Goal: Task Accomplishment & Management: Complete application form

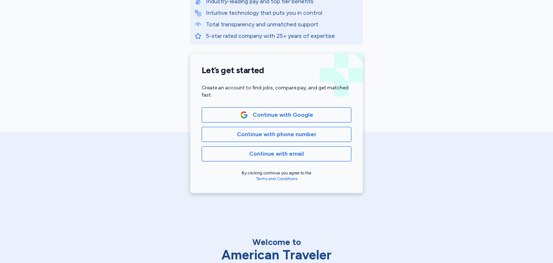
scroll to position [122, 0]
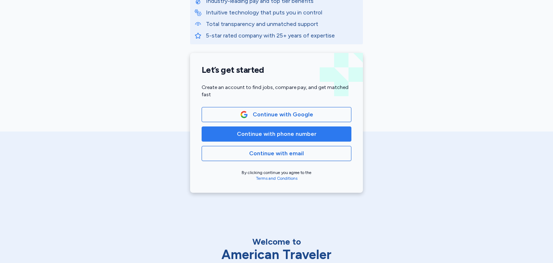
click at [298, 136] on span "Continue with phone number" at bounding box center [277, 134] width 80 height 9
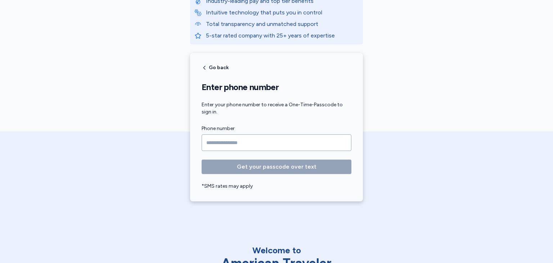
click at [298, 136] on input "Phone number" at bounding box center [277, 142] width 150 height 17
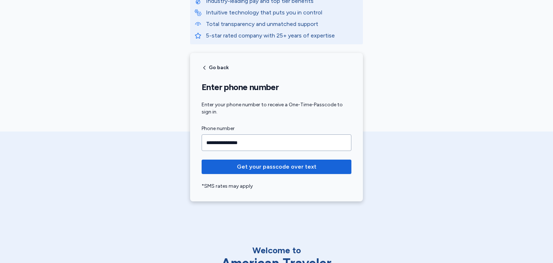
type input "**********"
click at [202, 160] on button "Get your passcode over text" at bounding box center [277, 167] width 150 height 14
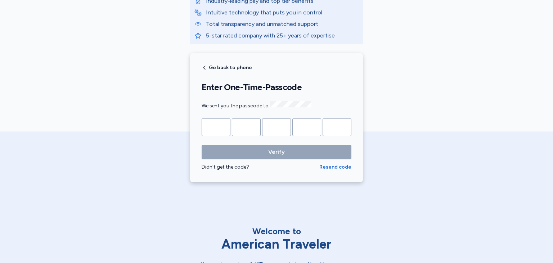
type input "*"
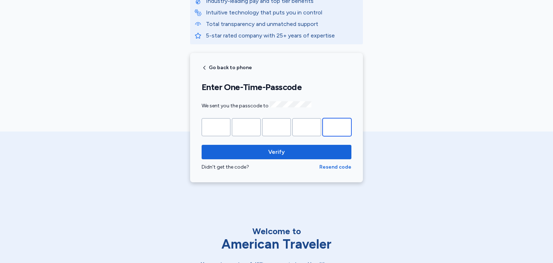
type input "*"
click at [202, 145] on button "Verify" at bounding box center [277, 152] width 150 height 14
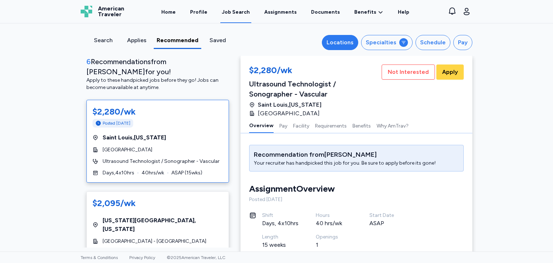
click at [342, 44] on div "Locations" at bounding box center [340, 42] width 27 height 9
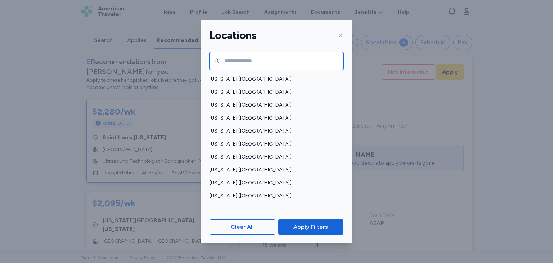
click at [310, 62] on input "text" at bounding box center [277, 61] width 134 height 18
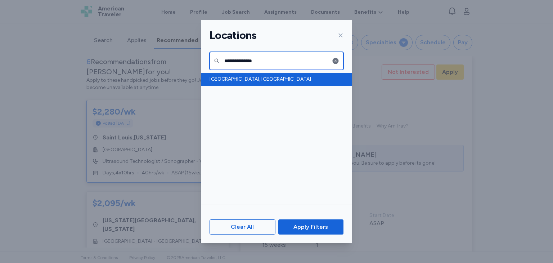
type input "**********"
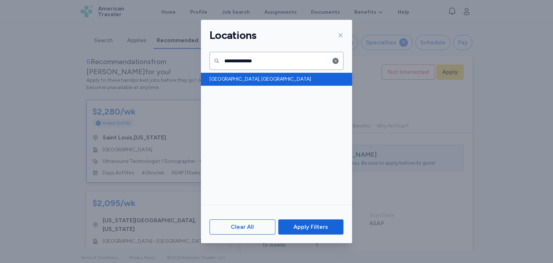
click at [244, 83] on span "[GEOGRAPHIC_DATA], [GEOGRAPHIC_DATA]" at bounding box center [275, 79] width 130 height 7
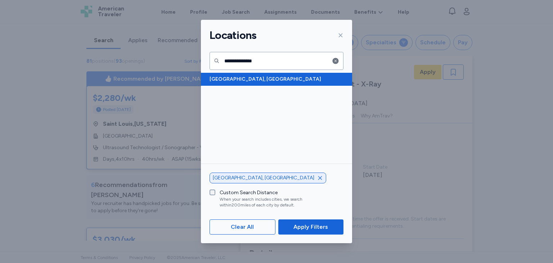
scroll to position [68, 0]
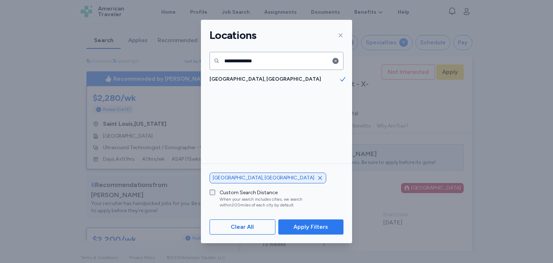
click at [313, 224] on span "Apply Filters" at bounding box center [311, 227] width 35 height 9
